Goal: Find specific page/section: Locate a particular part of the current website

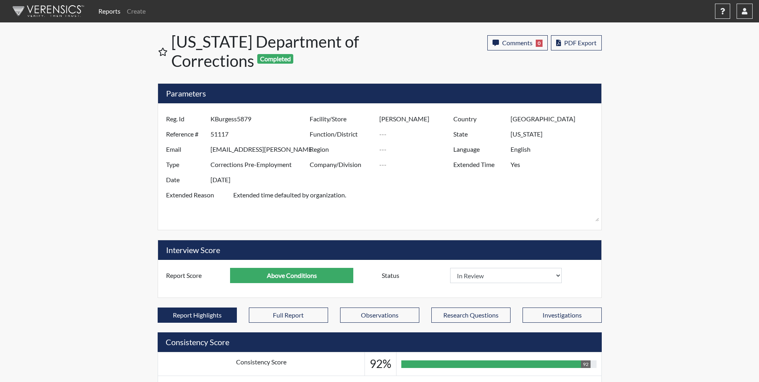
select select "reasonable-explanation-provided"
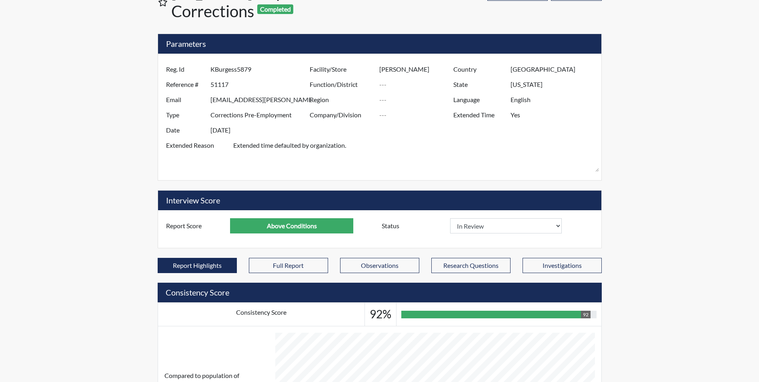
scroll to position [133, 333]
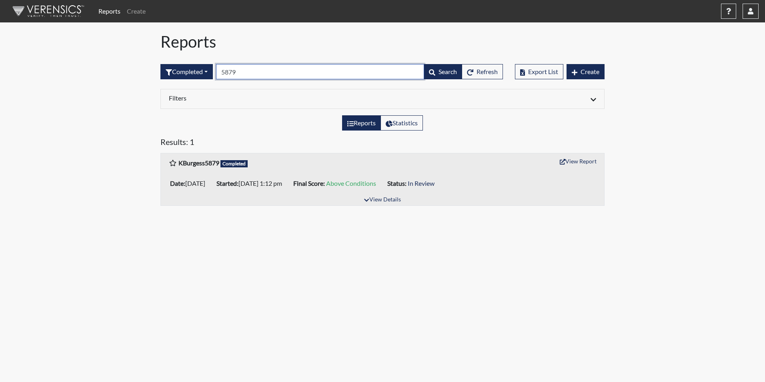
click at [246, 74] on input "5879" at bounding box center [320, 71] width 208 height 15
type input "5"
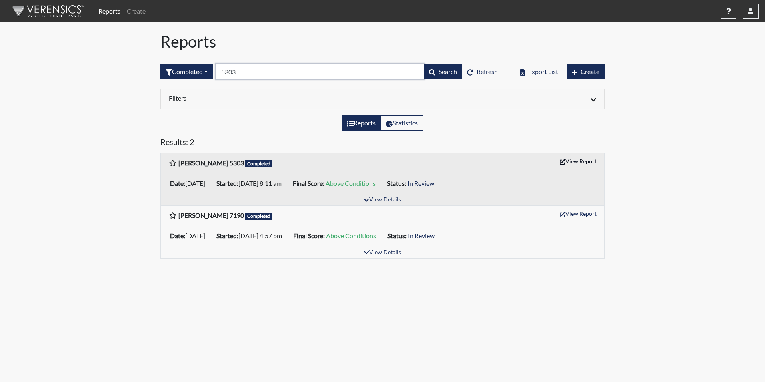
type input "5303"
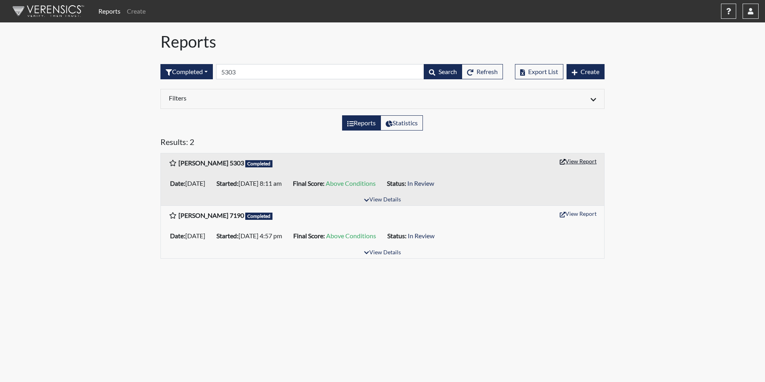
click at [576, 160] on button "View Report" at bounding box center [578, 161] width 44 height 12
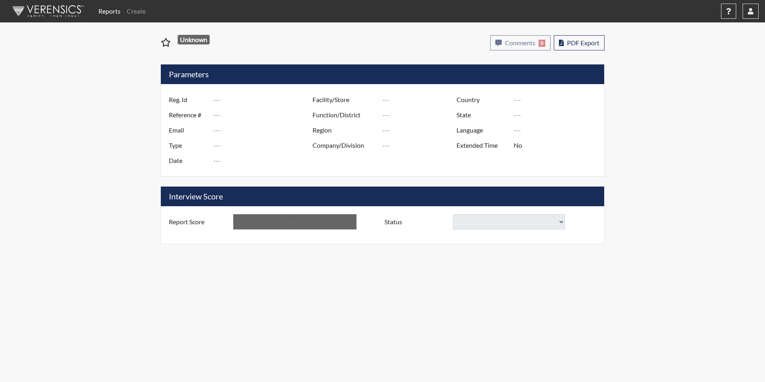
type input "M. Morgan 5303"
type input "51194"
type input "MYESHAKMORGAN@GMAIL.COM"
type input "Corrections Pre-Employment"
type input "Sep 10, 2025"
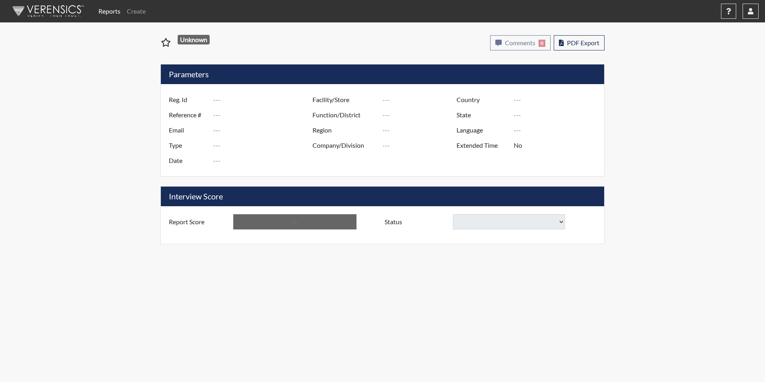
type input "Camille Graham CI"
type input "[GEOGRAPHIC_DATA]"
type input "[US_STATE]"
type input "English"
type input "Yes"
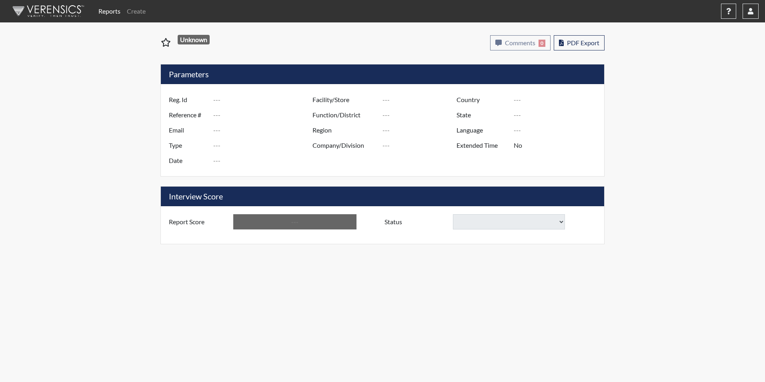
type input "Above Conditions"
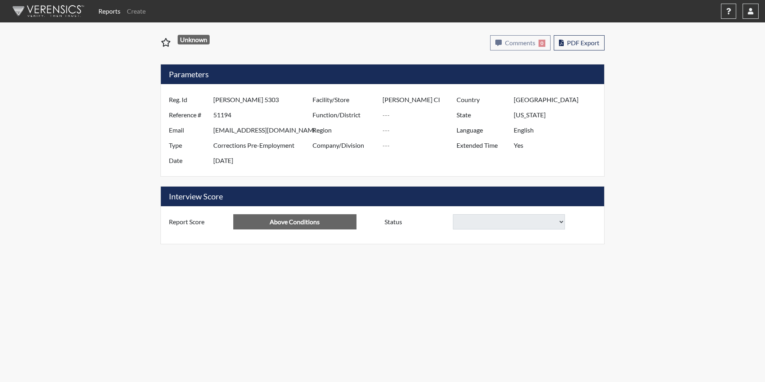
select select
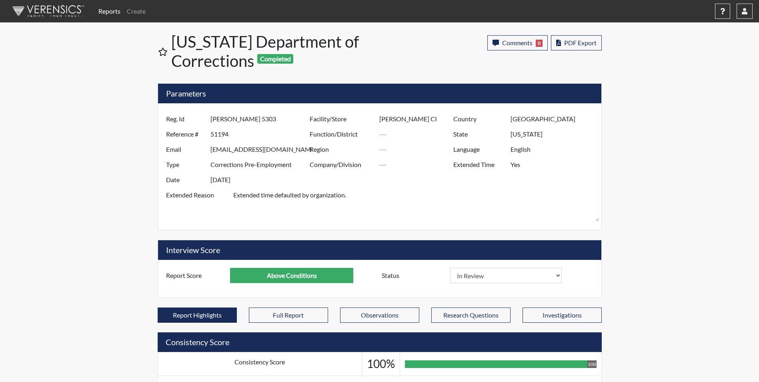
scroll to position [133, 333]
click at [71, 77] on div "Reports Create Help Center × Verensics Best Practices How to successfully use t…" at bounding box center [379, 370] width 759 height 741
select select
